Goal: Task Accomplishment & Management: Manage account settings

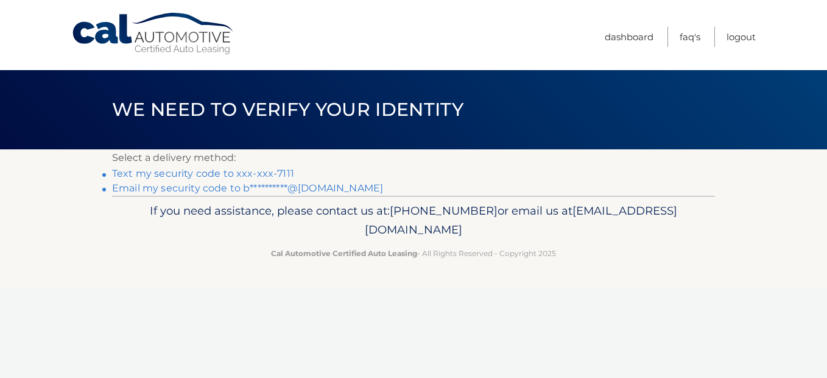
click at [222, 170] on link "Text my security code to xxx-xxx-7111" at bounding box center [203, 174] width 182 height 12
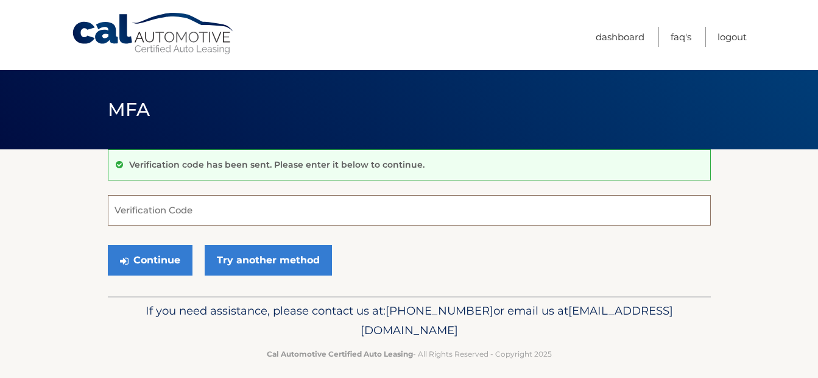
click at [181, 209] on input "Verification Code" at bounding box center [409, 210] width 603 height 30
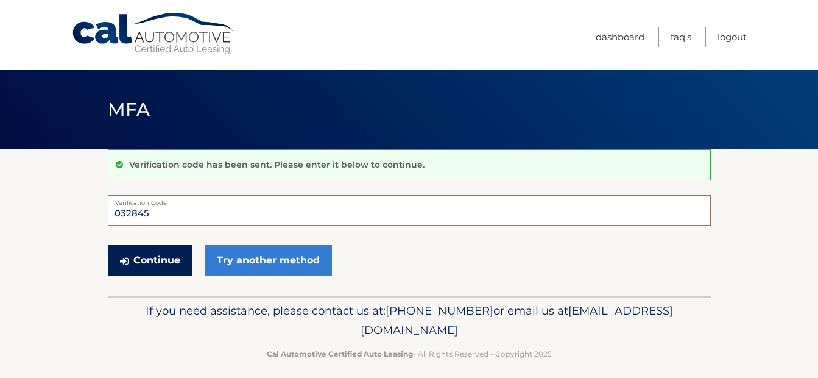
type input "032845"
click at [146, 257] on button "Continue" at bounding box center [150, 260] width 85 height 30
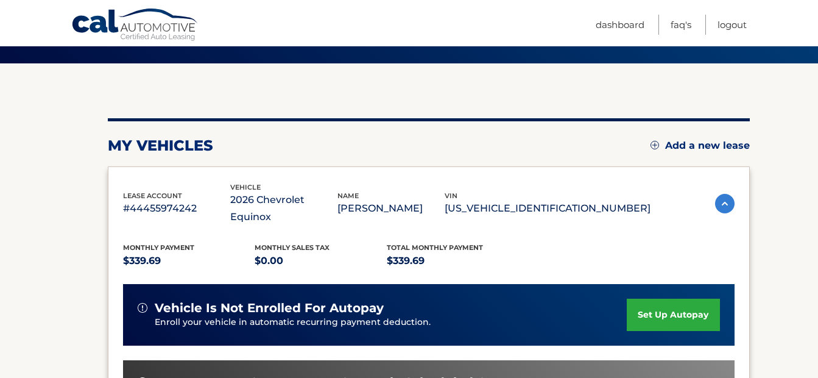
scroll to position [122, 0]
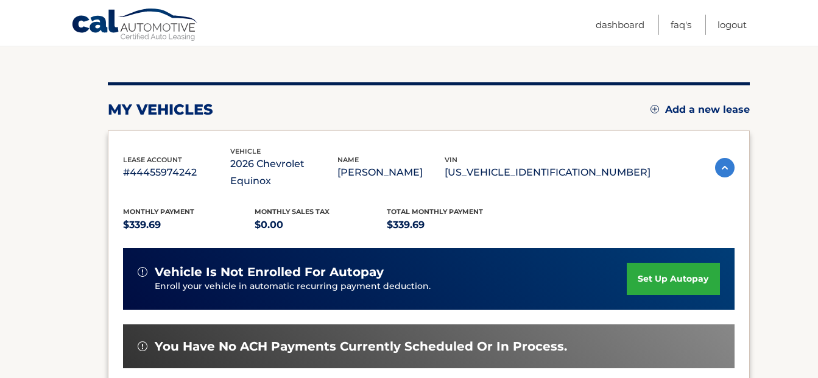
click at [672, 266] on link "set up autopay" at bounding box center [673, 279] width 93 height 32
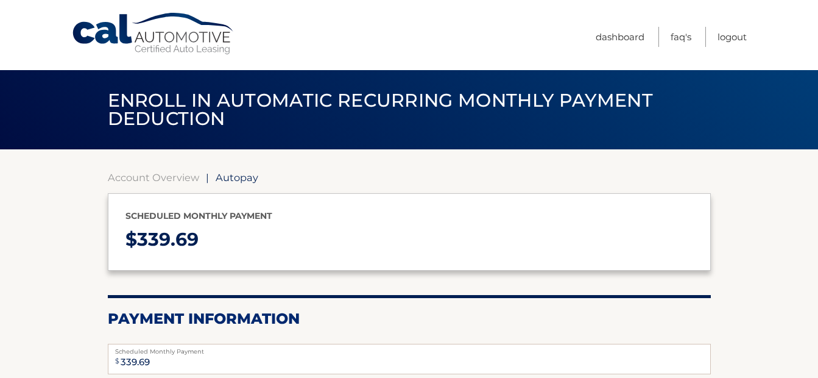
select select "NmFmNWQ2YzMtODFlMC00MDkzLWJlNzItNmZmNWIyNDRmZjcy"
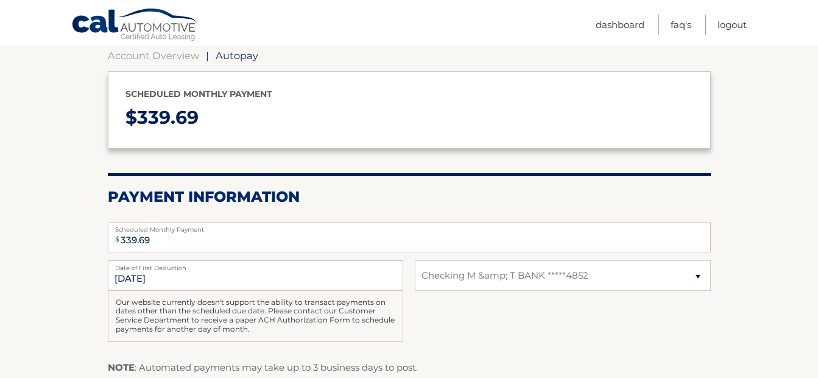
scroll to position [183, 0]
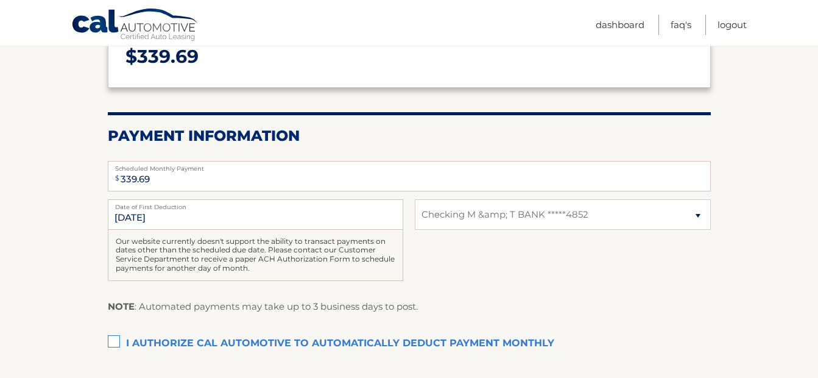
click at [118, 345] on label "I authorize cal automotive to automatically deduct payment monthly This checkbo…" at bounding box center [409, 343] width 603 height 24
click at [0, 0] on input "I authorize cal automotive to automatically deduct payment monthly This checkbo…" at bounding box center [0, 0] width 0 height 0
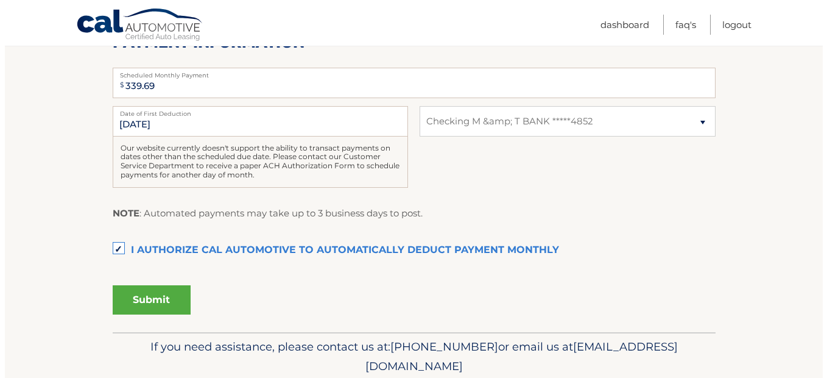
scroll to position [305, 0]
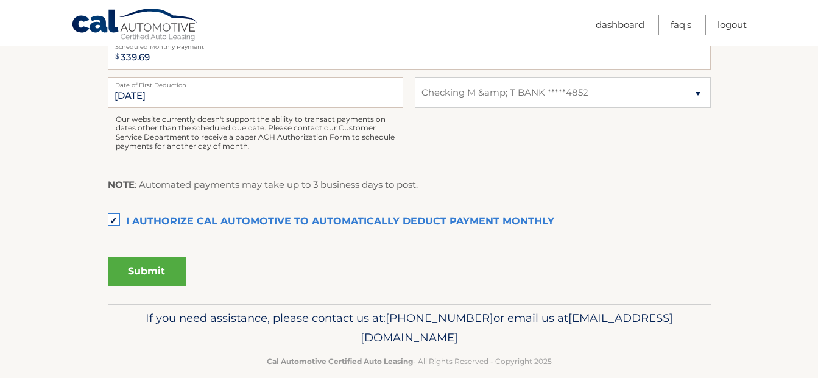
click at [150, 277] on button "Submit" at bounding box center [147, 270] width 78 height 29
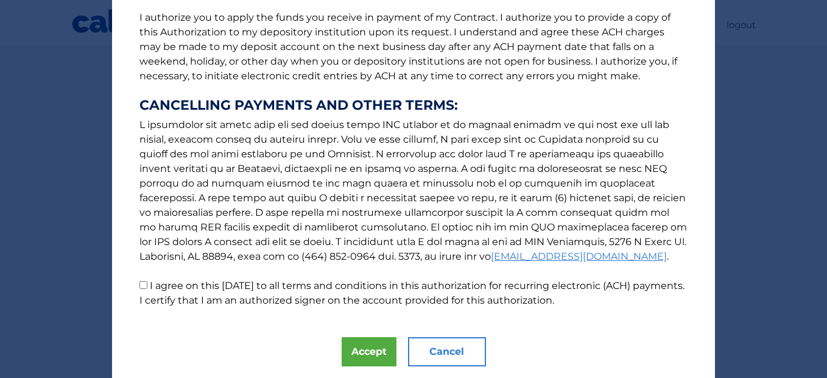
scroll to position [183, 0]
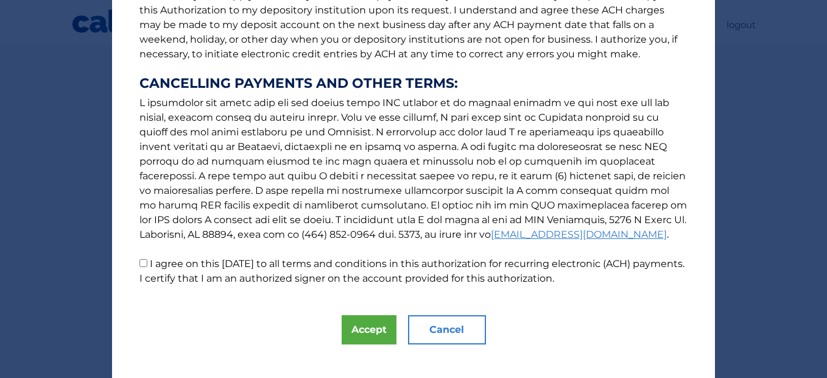
click at [142, 261] on input "I agree on this 09/24/2025 to all terms and conditions in this authorization fo…" at bounding box center [143, 263] width 8 height 8
checkbox input "true"
click at [362, 323] on button "Accept" at bounding box center [369, 329] width 55 height 29
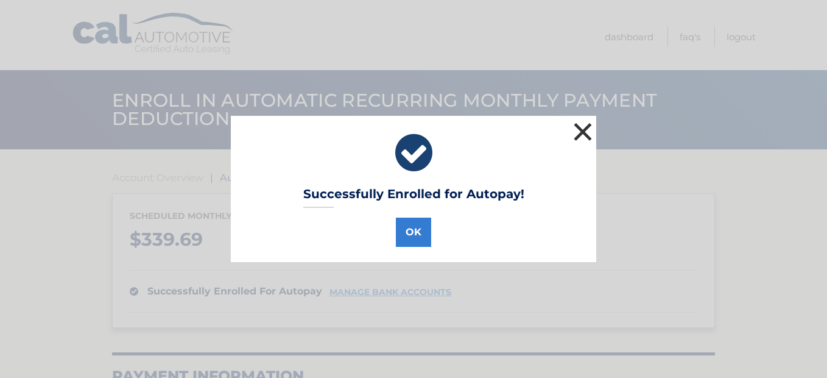
click at [581, 129] on button "×" at bounding box center [583, 131] width 24 height 24
